Goal: Task Accomplishment & Management: Use online tool/utility

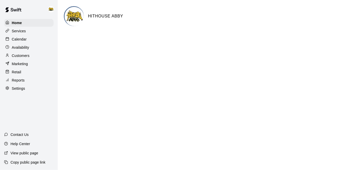
click at [18, 40] on p "Calendar" at bounding box center [19, 39] width 15 height 5
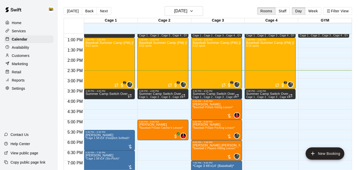
scroll to position [264, 0]
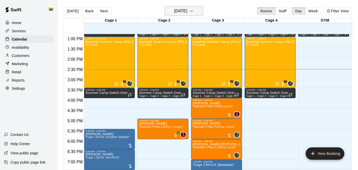
click at [196, 8] on button "[DATE]" at bounding box center [184, 11] width 38 height 10
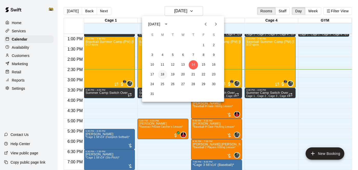
click at [163, 73] on button "18" at bounding box center [162, 74] width 9 height 9
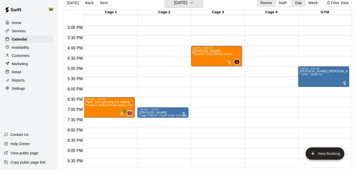
scroll to position [308, 0]
click at [194, 7] on button "[DATE]" at bounding box center [184, 3] width 38 height 10
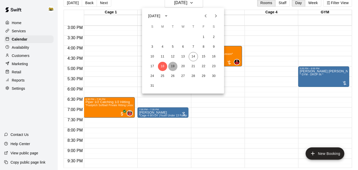
click at [175, 64] on button "19" at bounding box center [172, 66] width 9 height 9
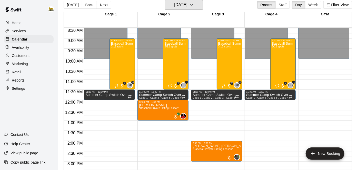
scroll to position [168, 0]
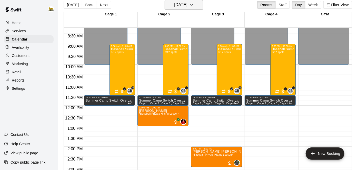
click at [196, 4] on button "[DATE]" at bounding box center [184, 5] width 38 height 10
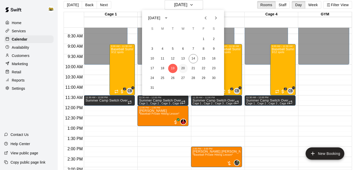
click at [184, 68] on button "20" at bounding box center [182, 68] width 9 height 9
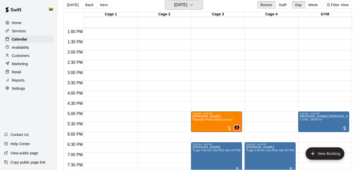
scroll to position [265, 0]
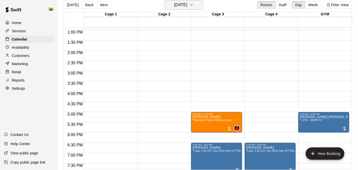
click at [194, 7] on icon "button" at bounding box center [191, 5] width 4 height 6
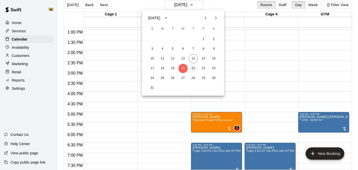
click at [195, 70] on button "21" at bounding box center [193, 68] width 9 height 9
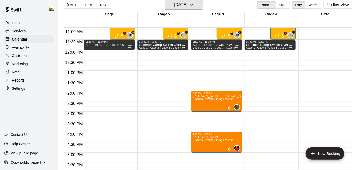
scroll to position [225, 0]
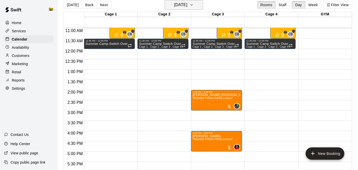
click at [187, 4] on h6 "[DATE]" at bounding box center [180, 4] width 13 height 7
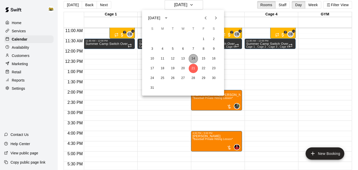
click at [194, 59] on button "14" at bounding box center [193, 58] width 9 height 9
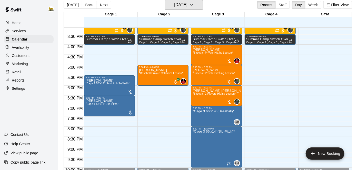
scroll to position [314, 0]
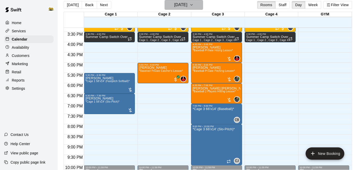
click at [203, 5] on button "[DATE]" at bounding box center [184, 5] width 38 height 10
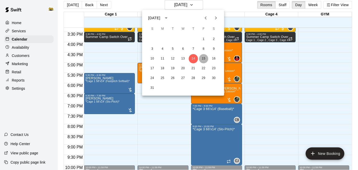
click at [202, 59] on button "15" at bounding box center [203, 58] width 9 height 9
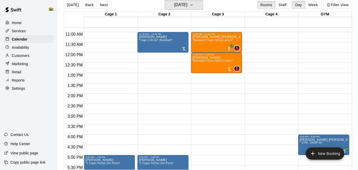
scroll to position [253, 0]
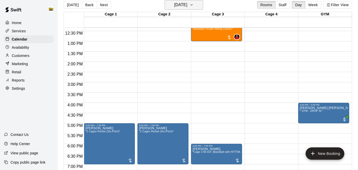
click at [194, 7] on icon "button" at bounding box center [191, 5] width 4 height 6
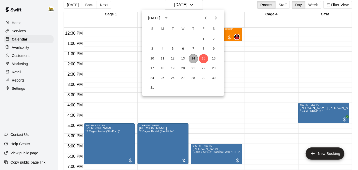
click at [193, 56] on button "14" at bounding box center [193, 58] width 9 height 9
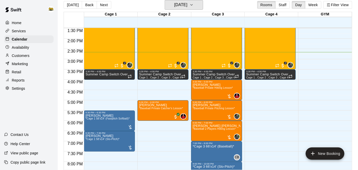
scroll to position [276, 0]
